Goal: Book appointment/travel/reservation

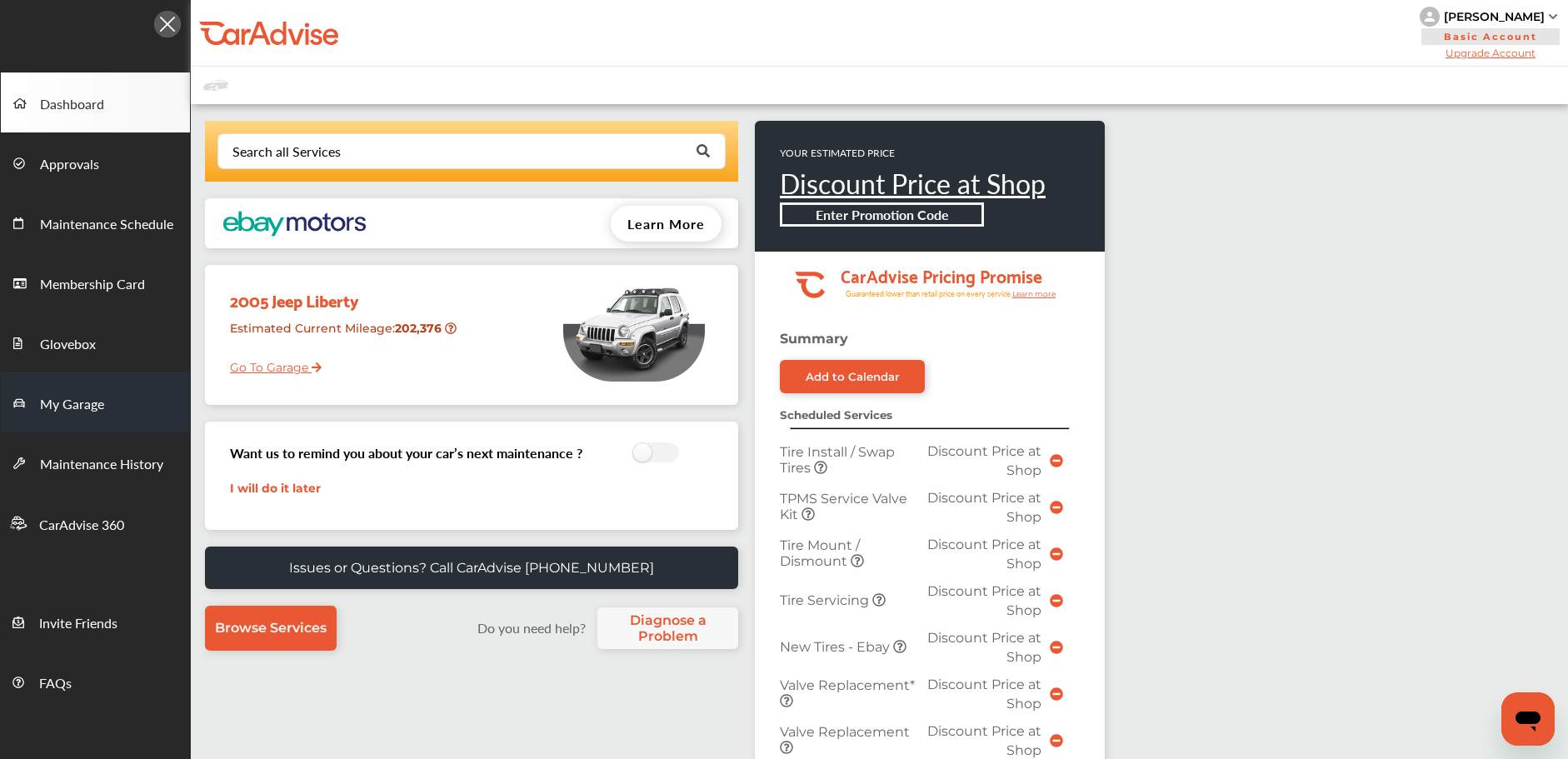
click at [124, 395] on link "My Garage" at bounding box center [95, 403] width 190 height 60
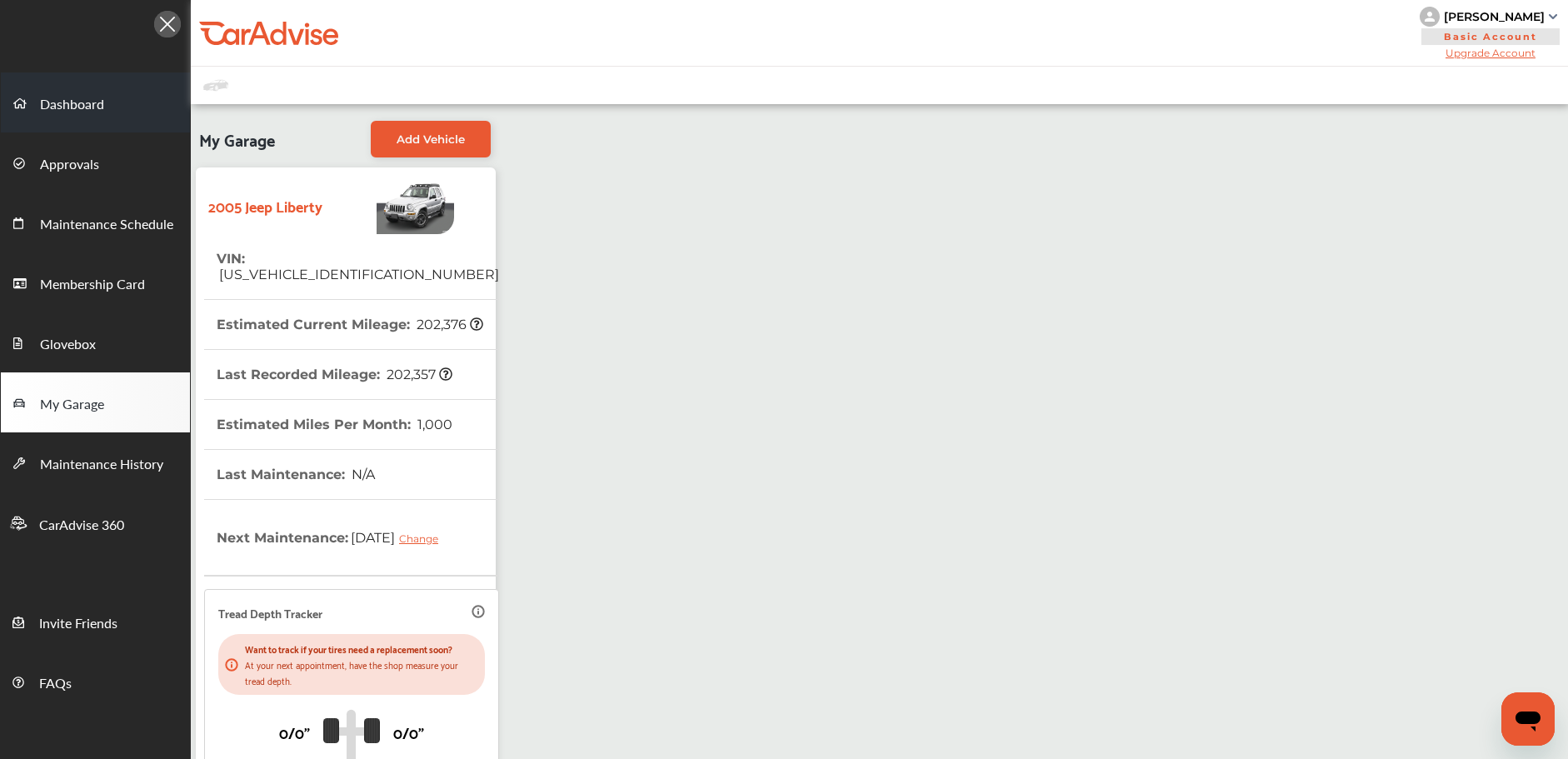
click at [112, 110] on link "Dashboard" at bounding box center [95, 102] width 190 height 60
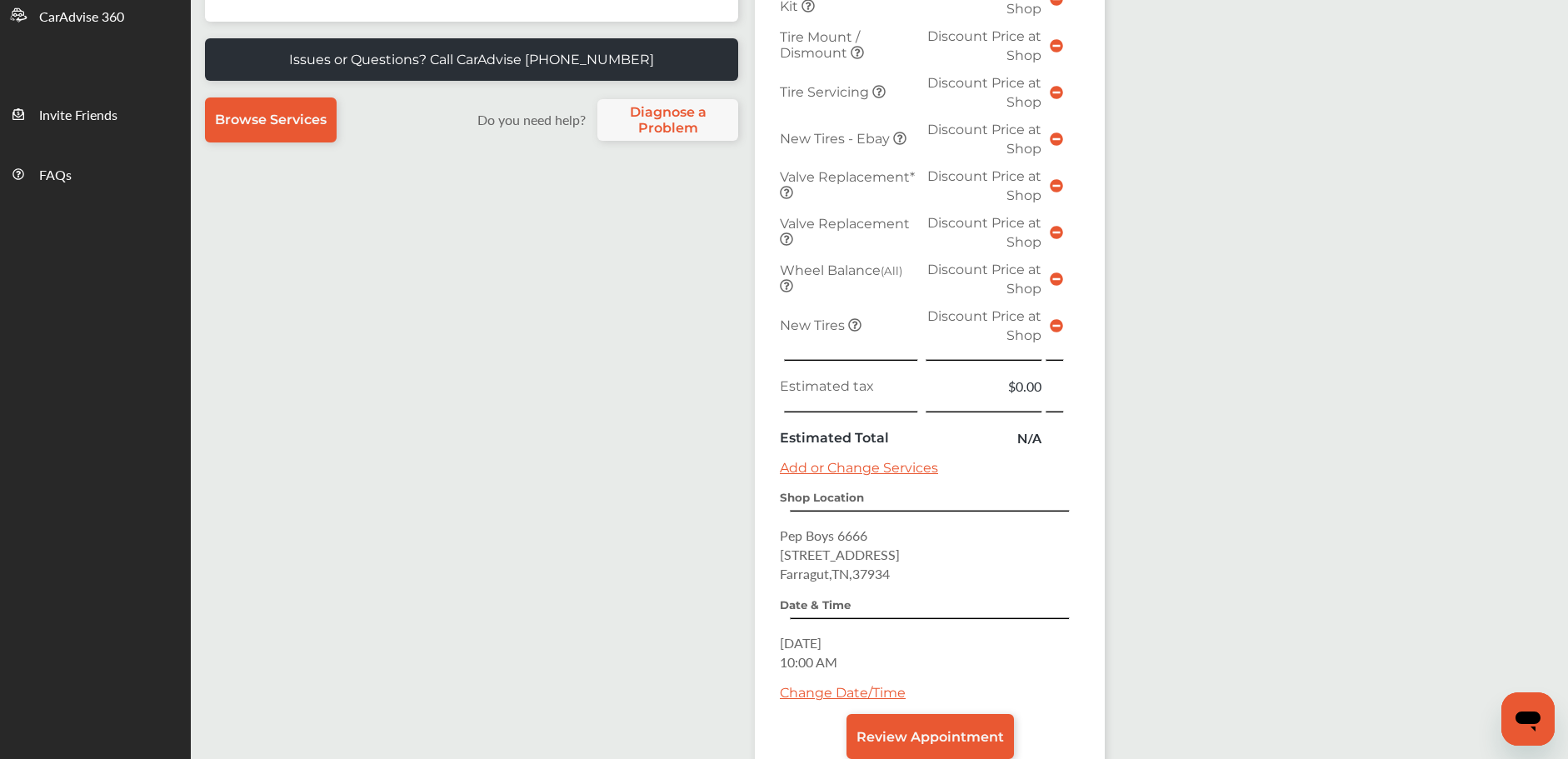
scroll to position [628, 0]
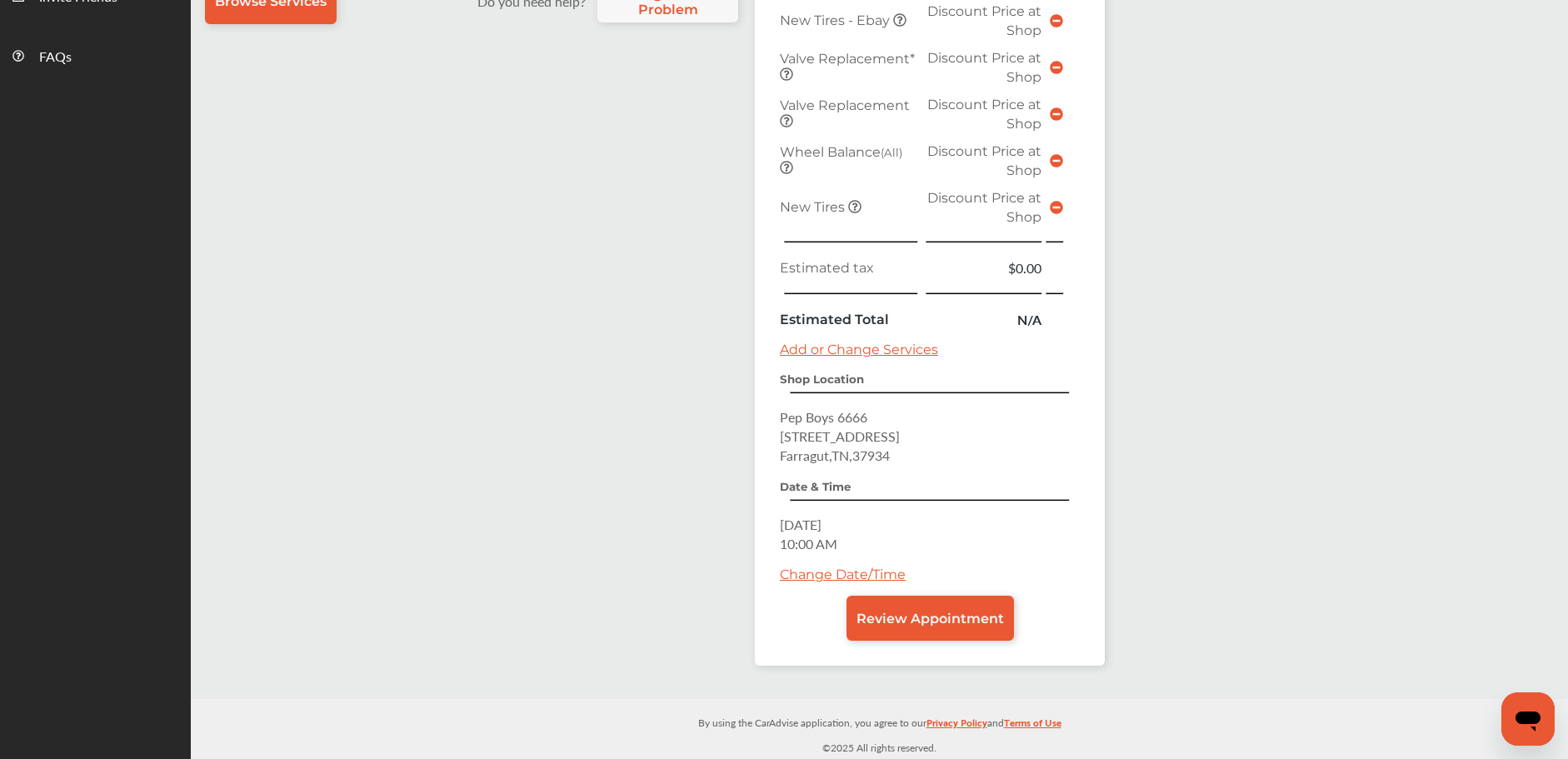
click at [872, 568] on link "Change Date/Time" at bounding box center [842, 574] width 126 height 15
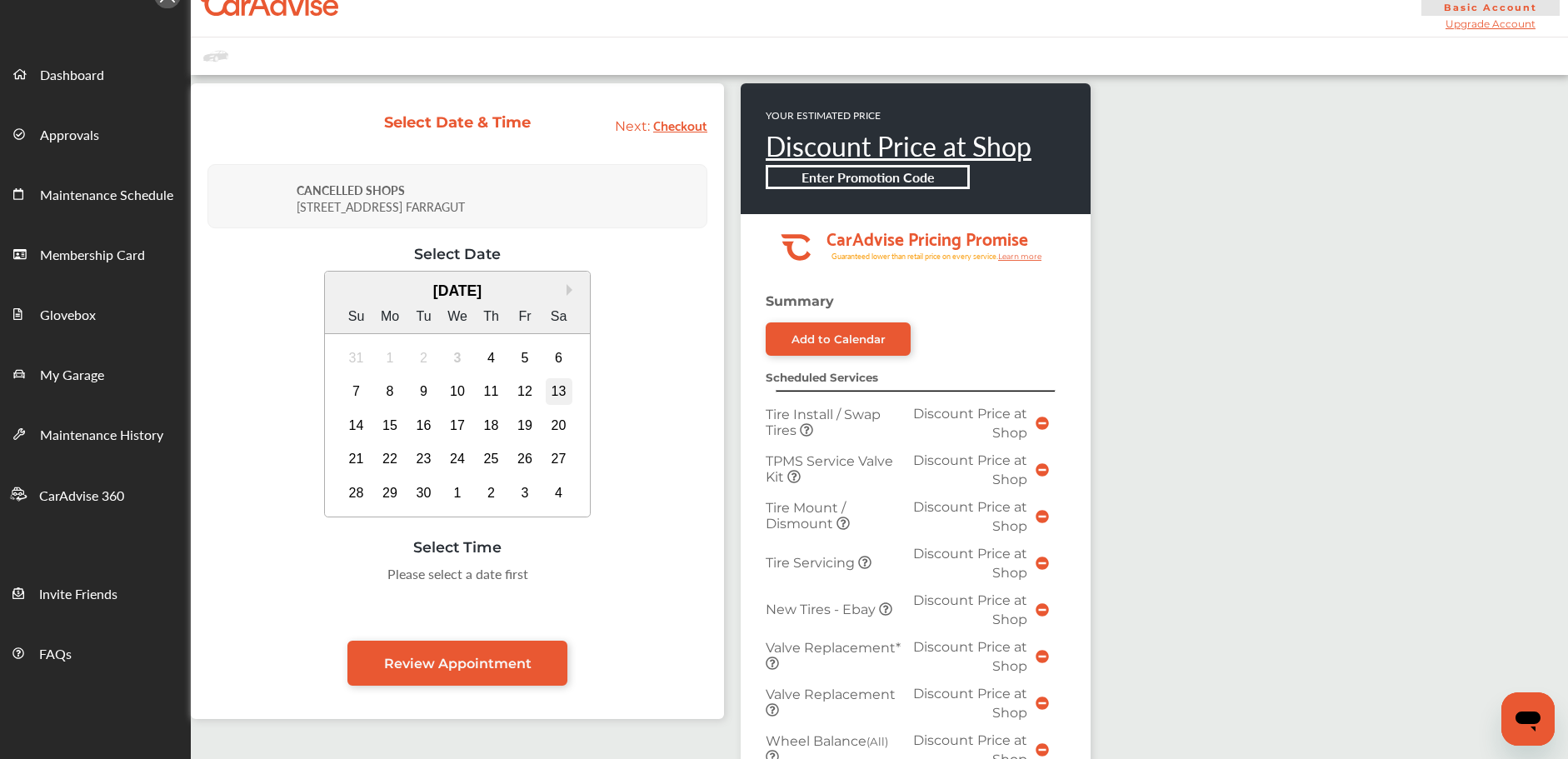
scroll to position [123, 0]
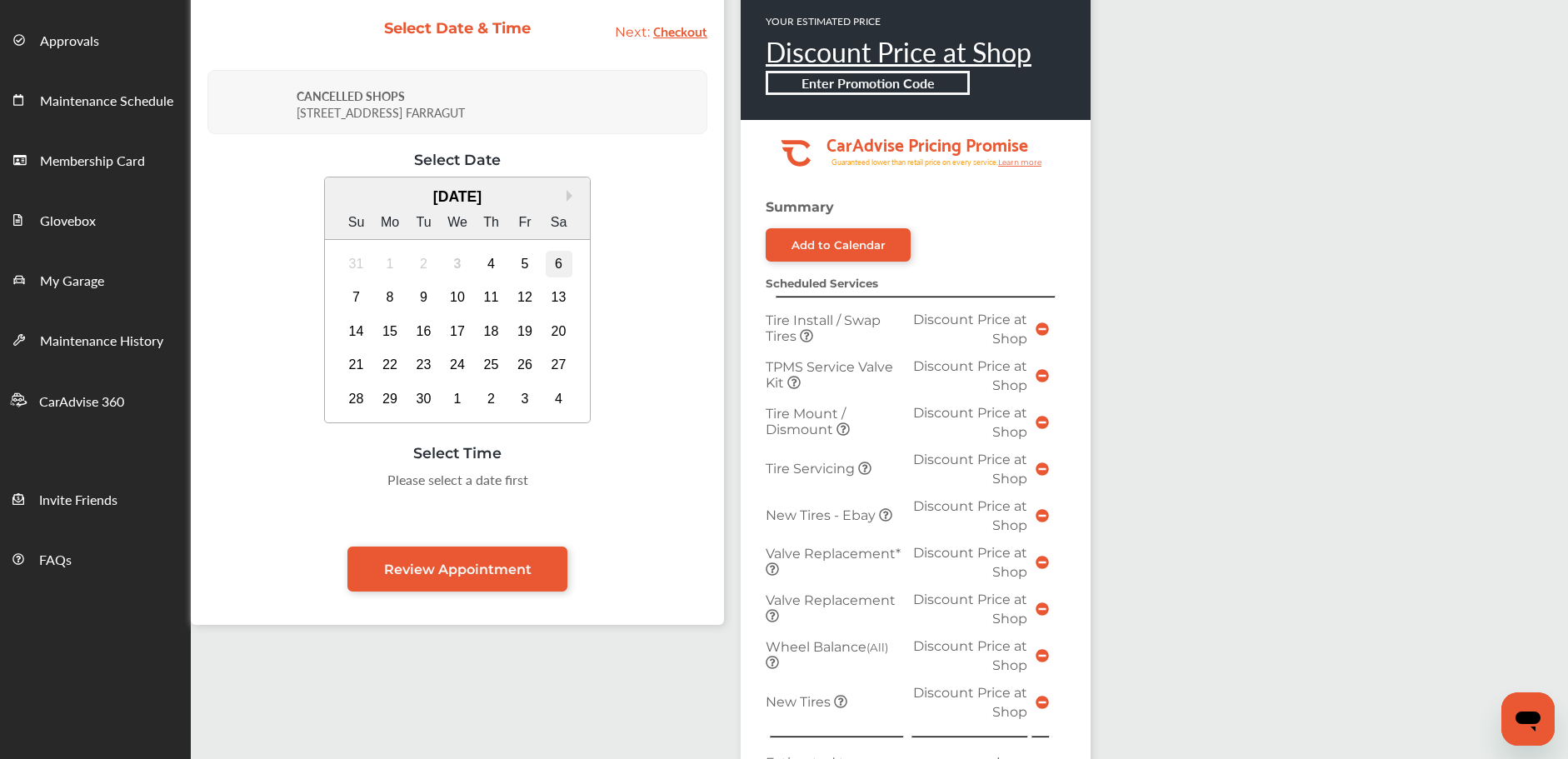
click at [554, 261] on div "6" at bounding box center [559, 263] width 26 height 26
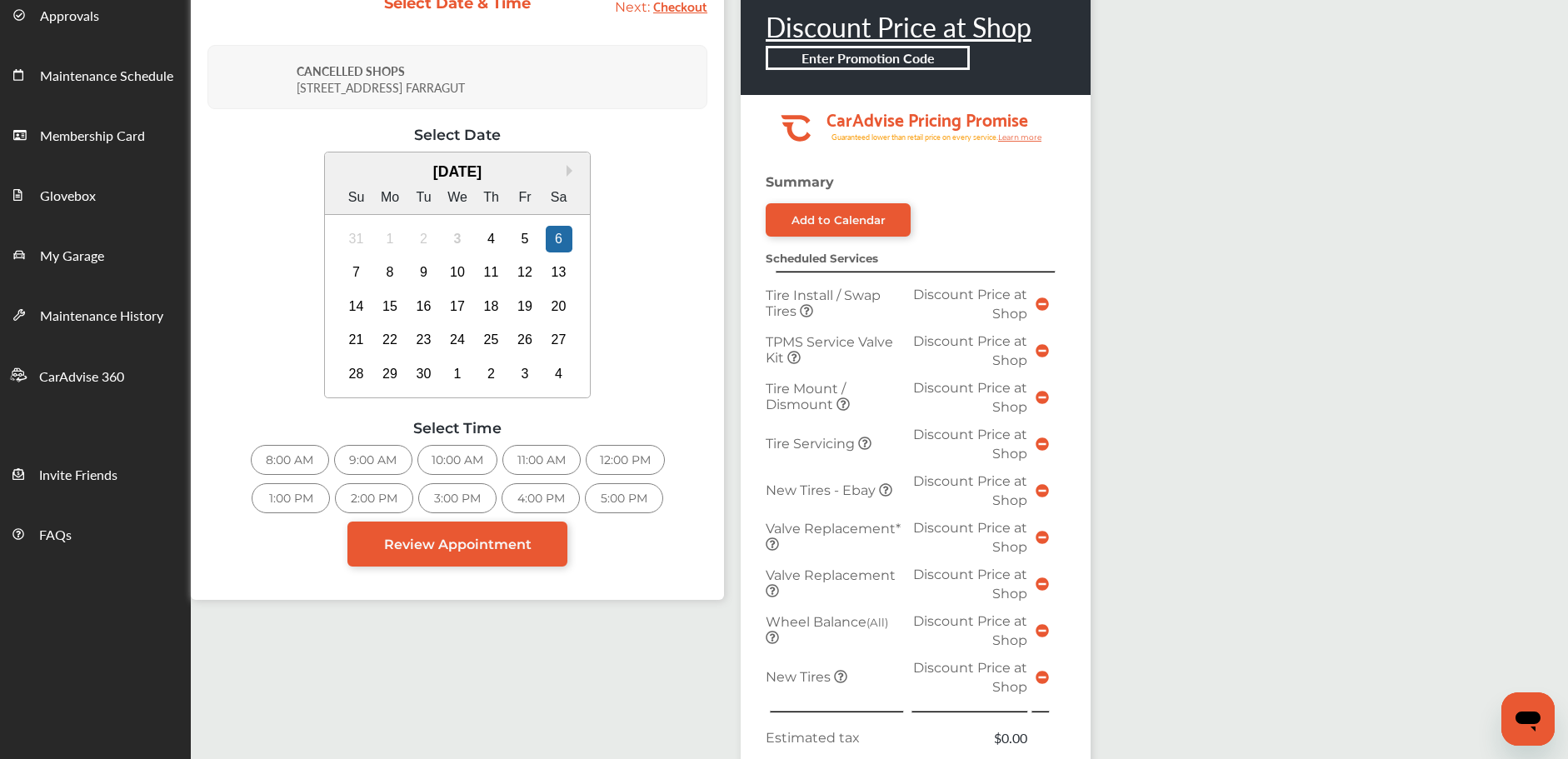
scroll to position [0, 0]
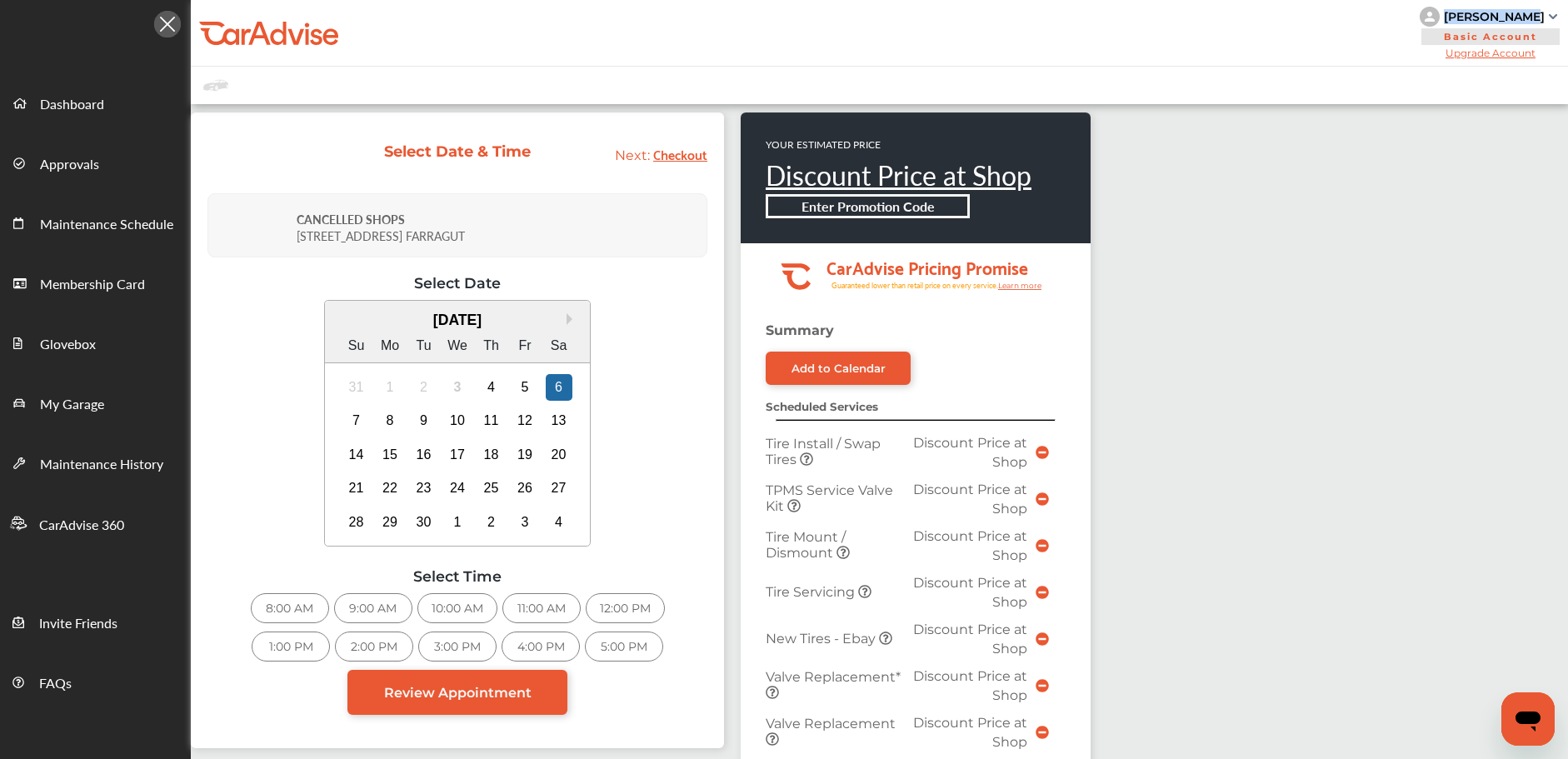
copy div "[PERSON_NAME]"
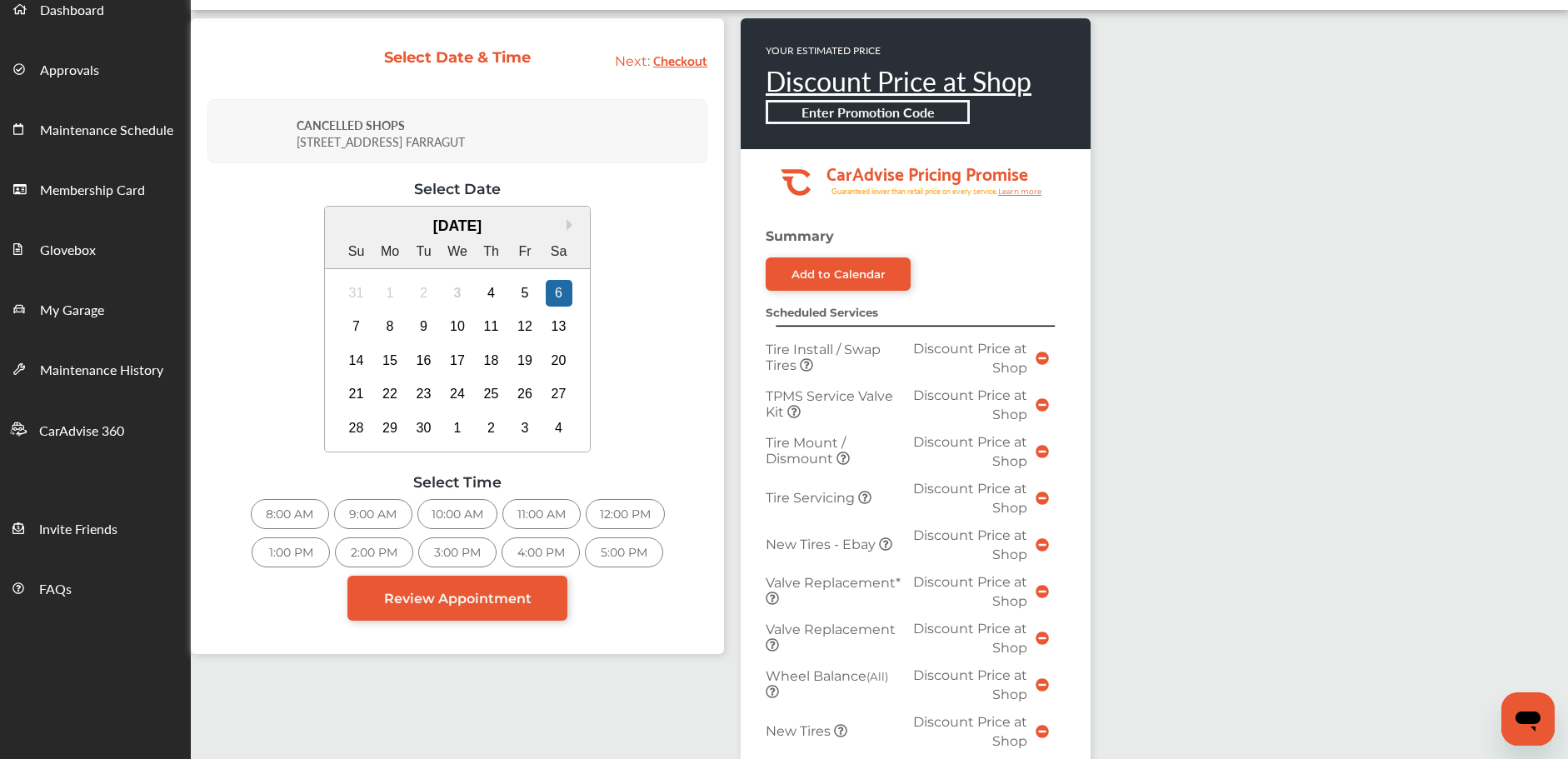
scroll to position [114, 0]
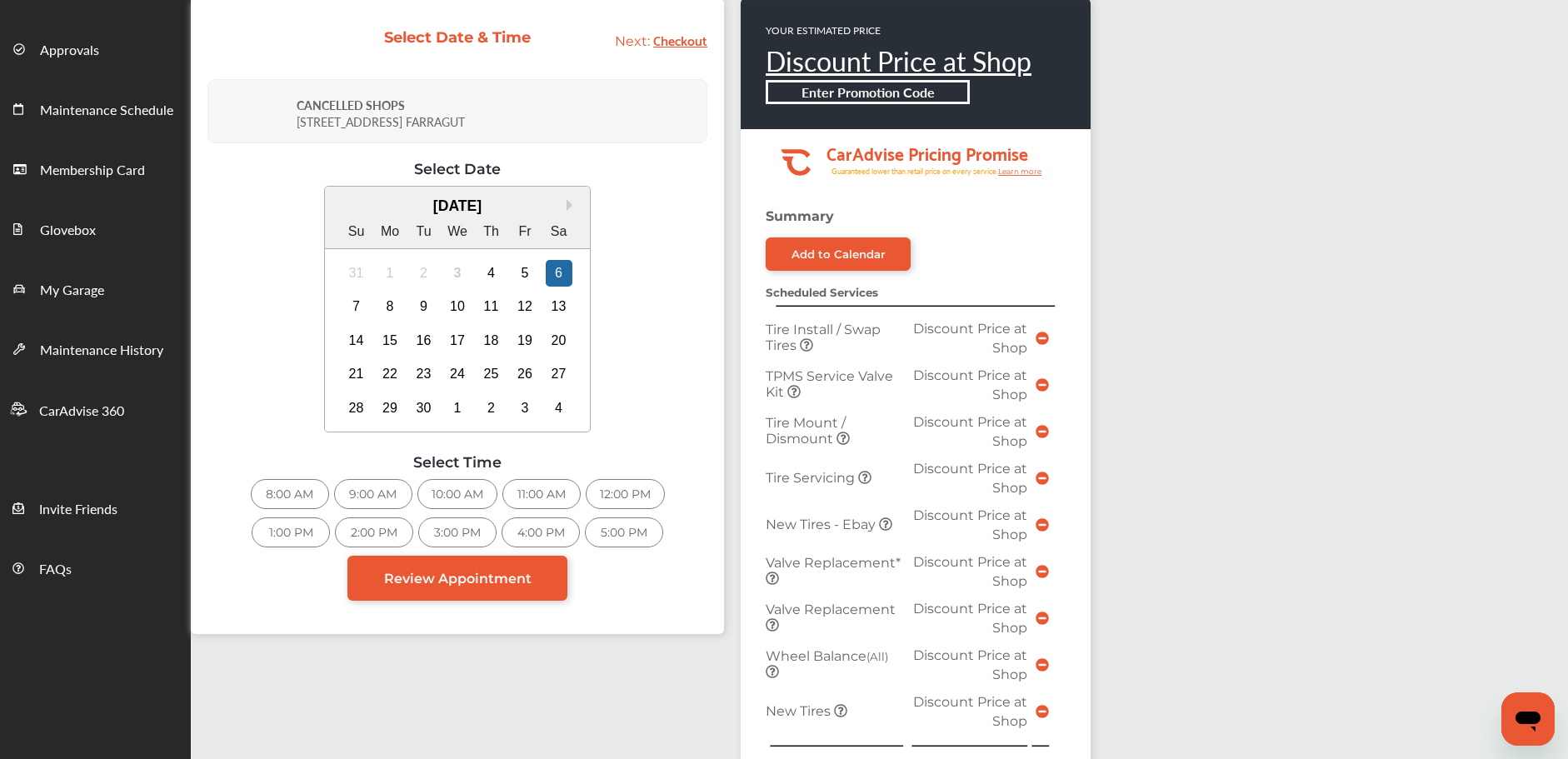
click at [451, 501] on div "10:00 AM" at bounding box center [457, 493] width 80 height 30
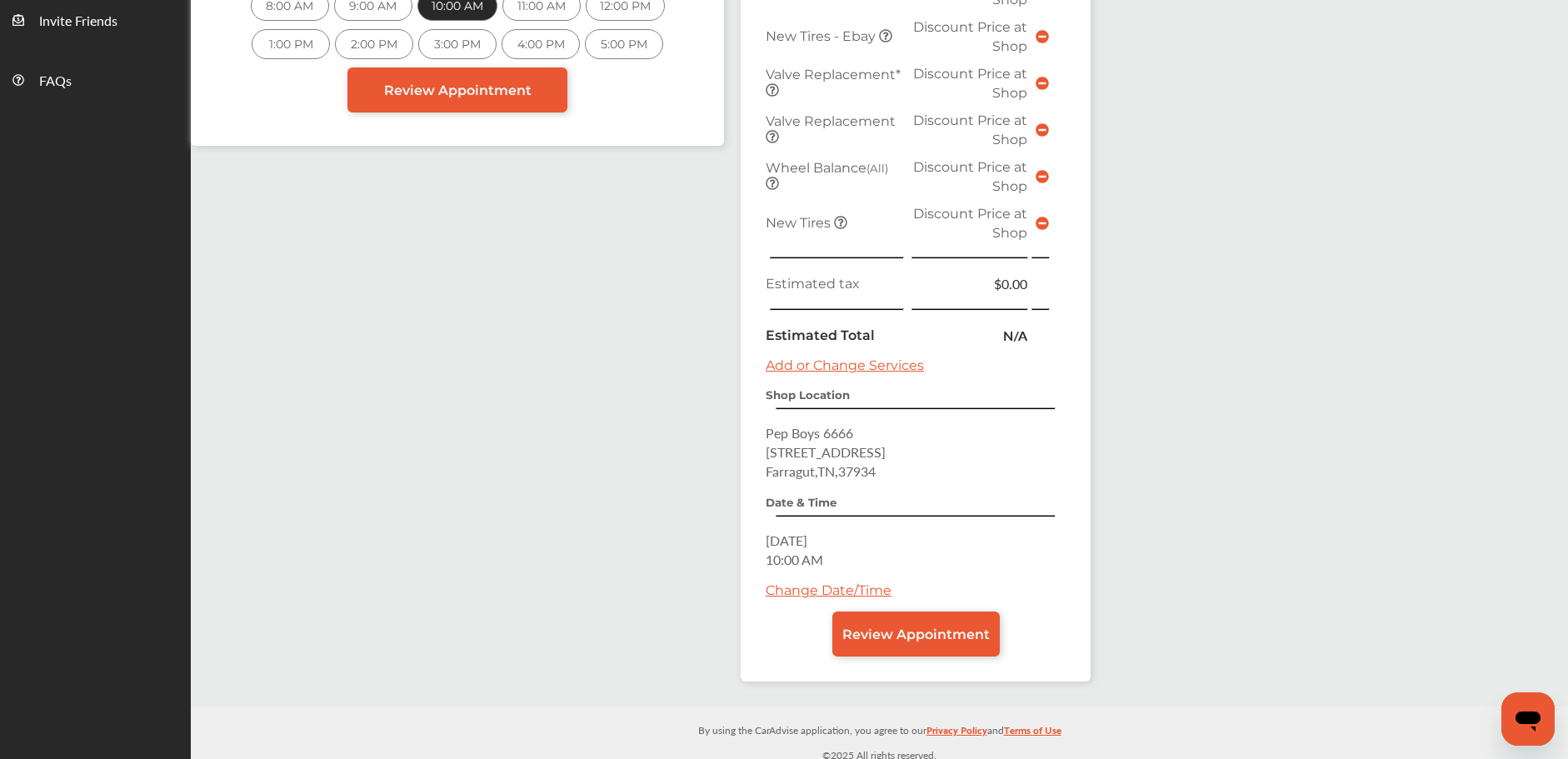
scroll to position [609, 0]
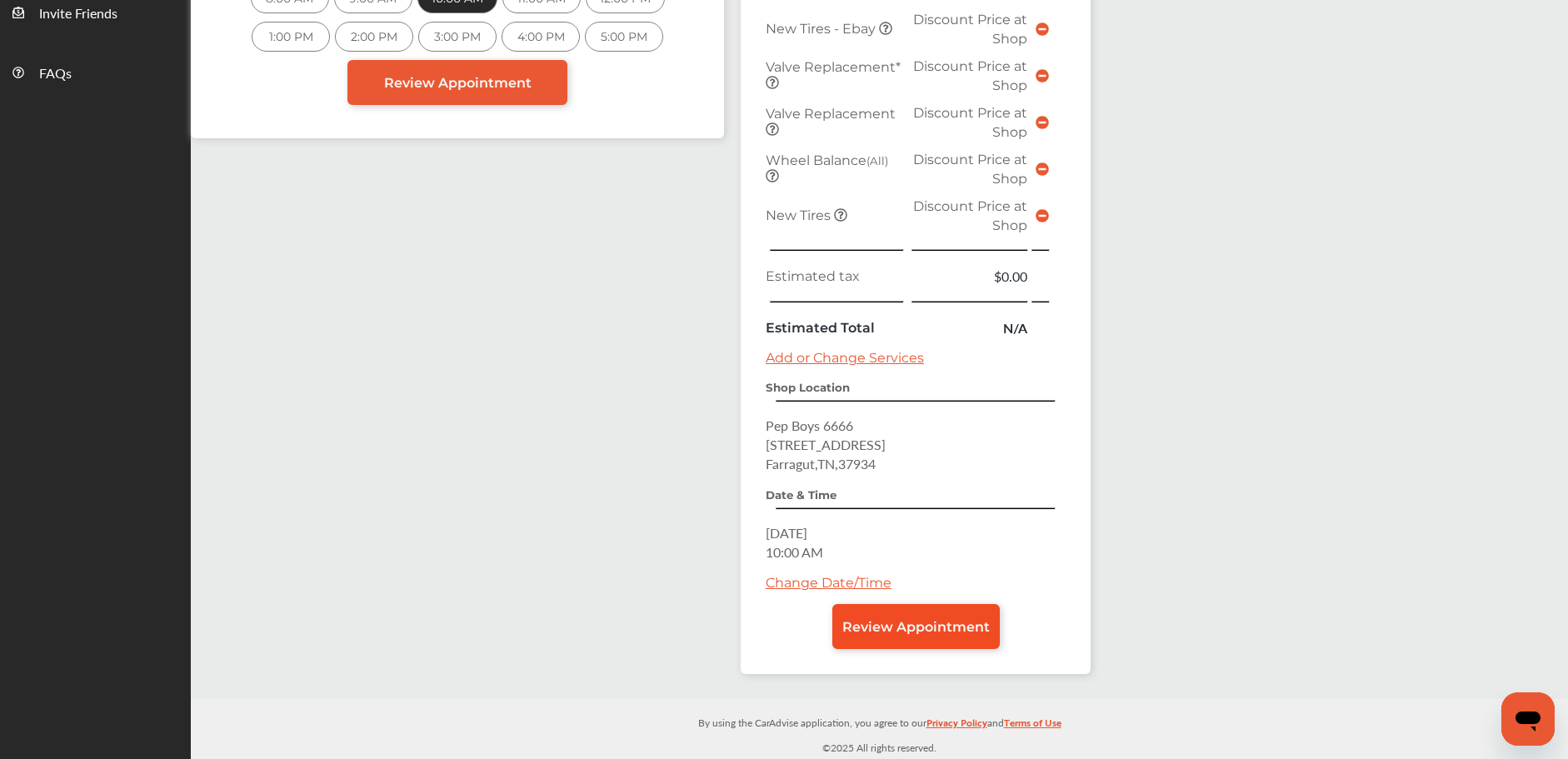
click at [911, 629] on span "Review Appointment" at bounding box center [916, 626] width 148 height 15
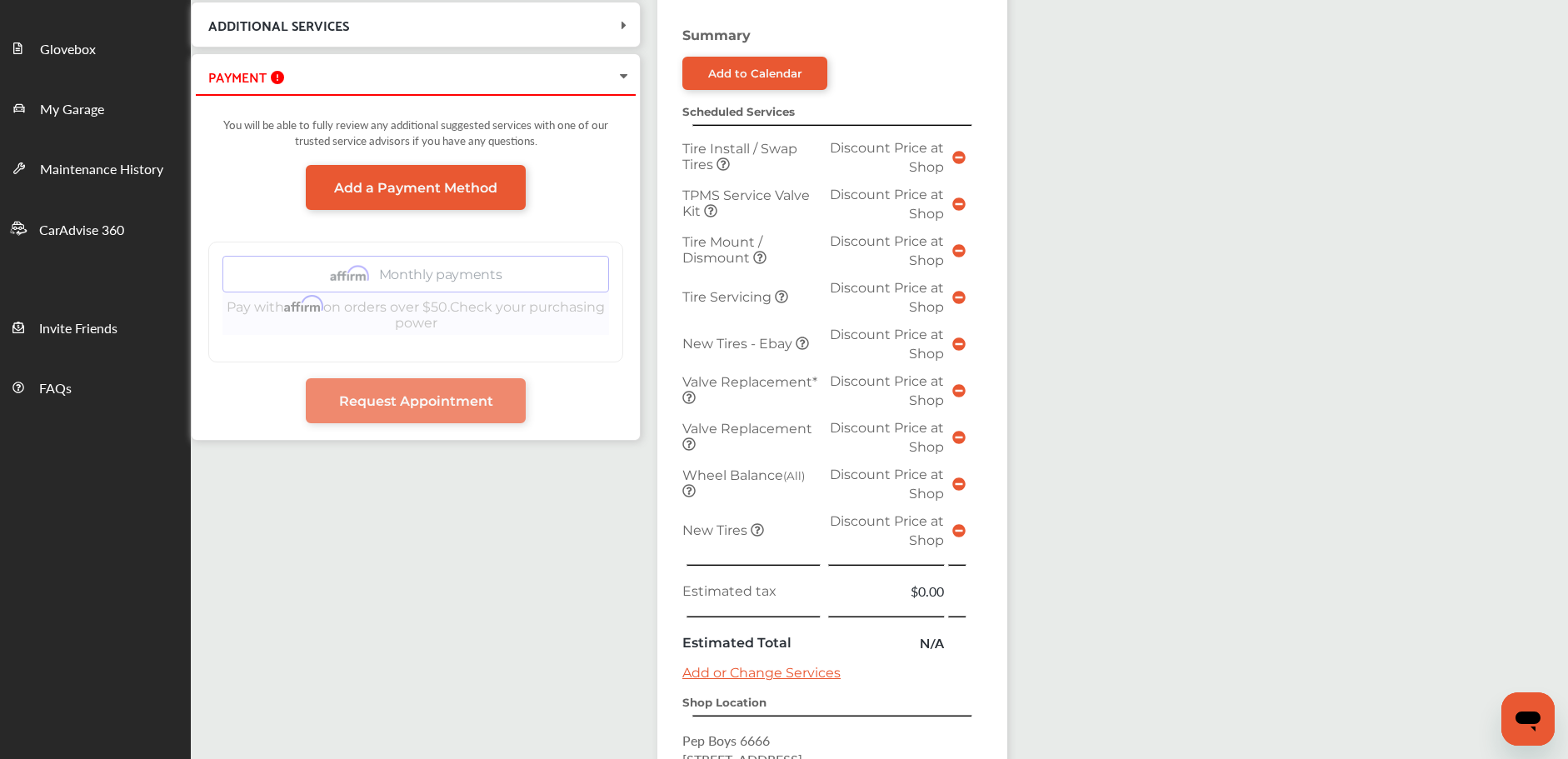
scroll to position [469, 0]
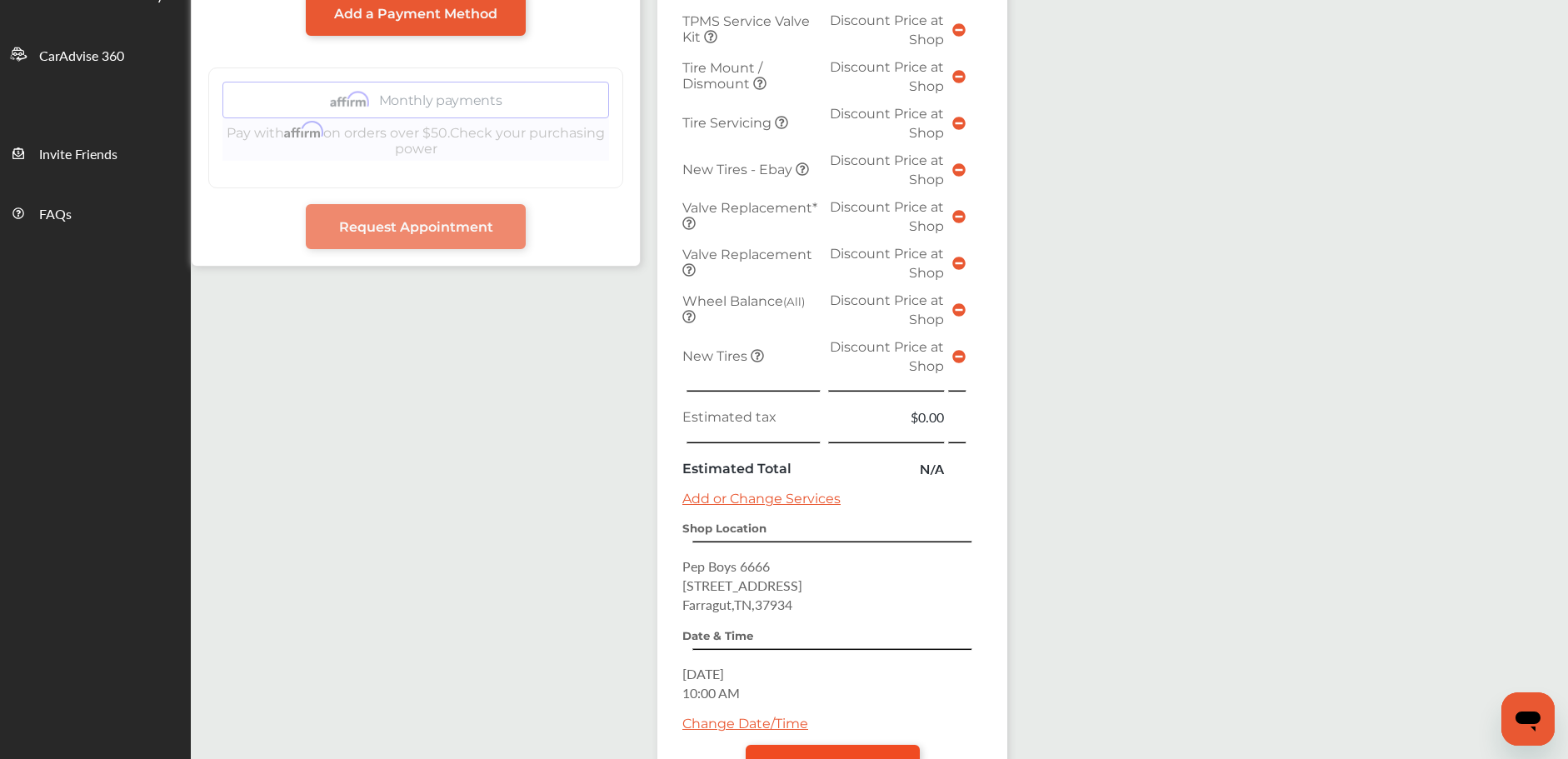
click at [851, 748] on link "Request Appointment" at bounding box center [833, 767] width 174 height 45
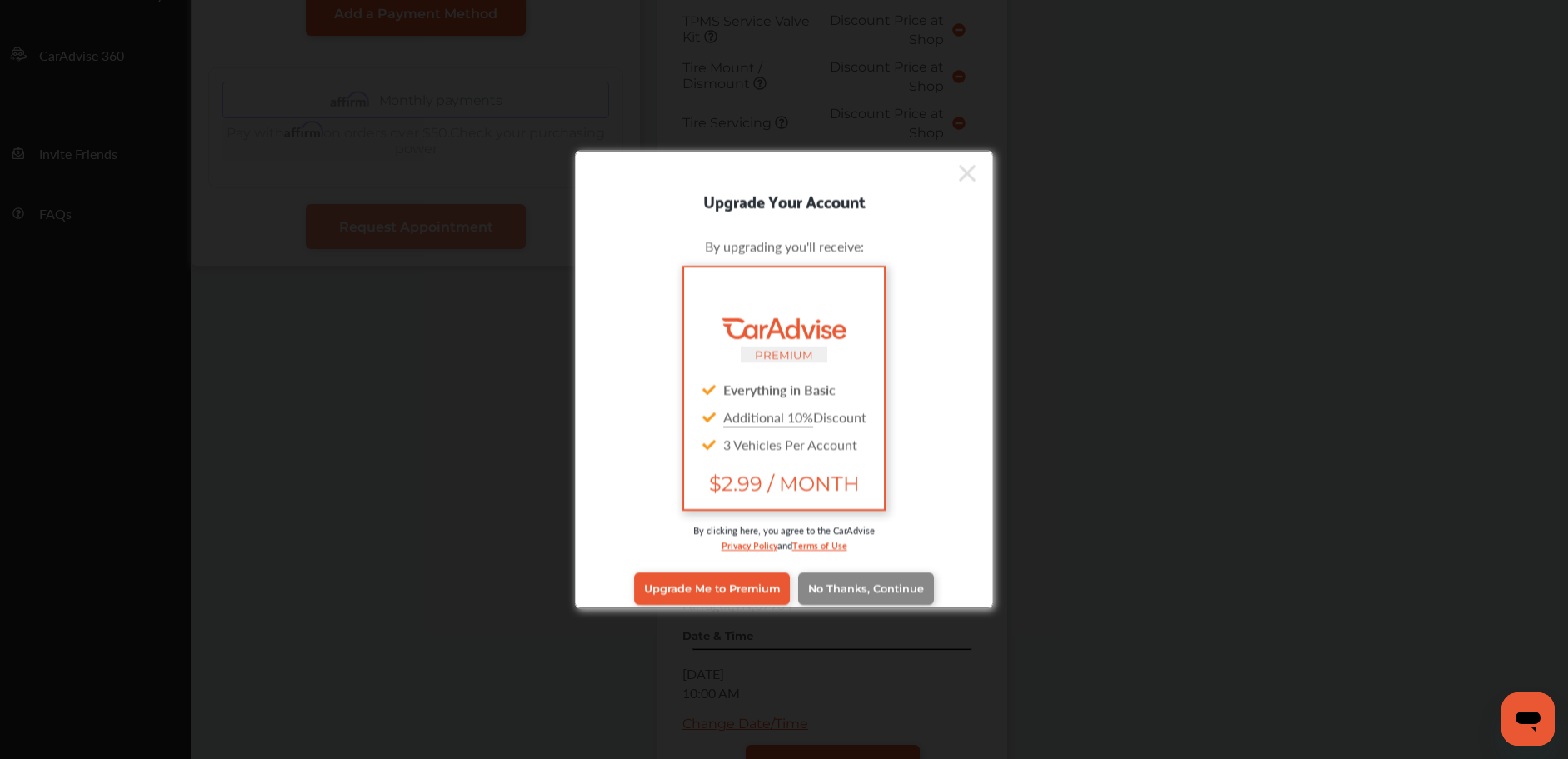
click at [865, 576] on link "No Thanks, Continue" at bounding box center [866, 588] width 136 height 32
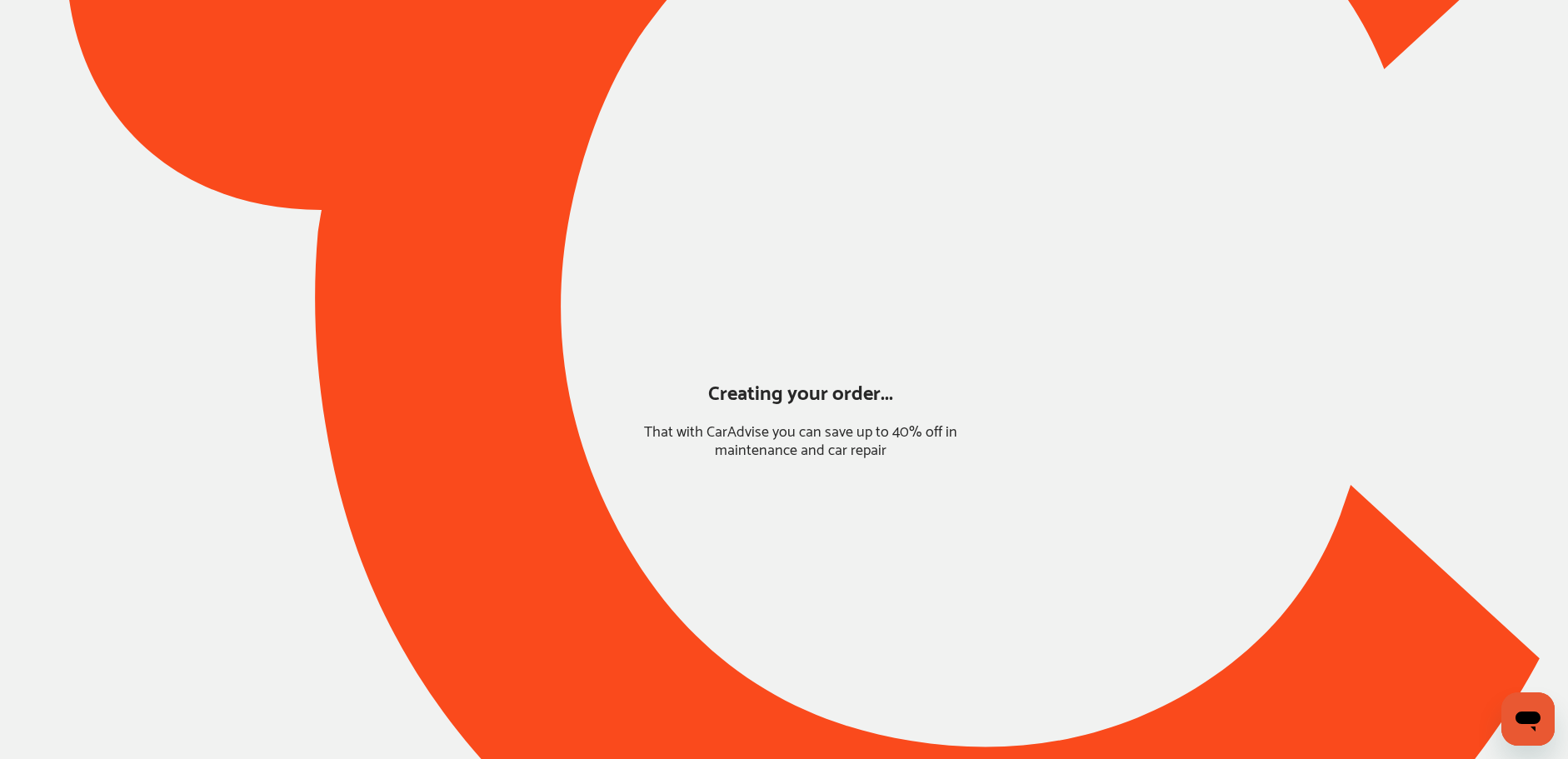
scroll to position [0, 0]
